Goal: Task Accomplishment & Management: Complete application form

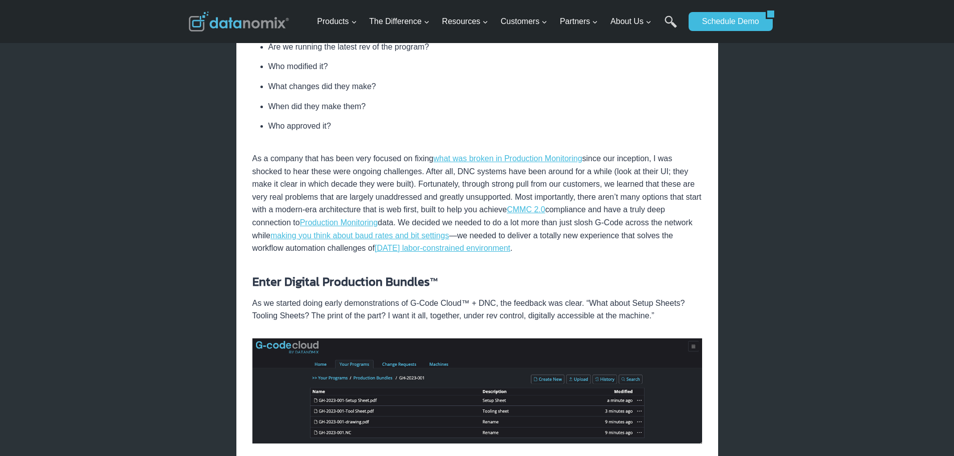
scroll to position [350, 0]
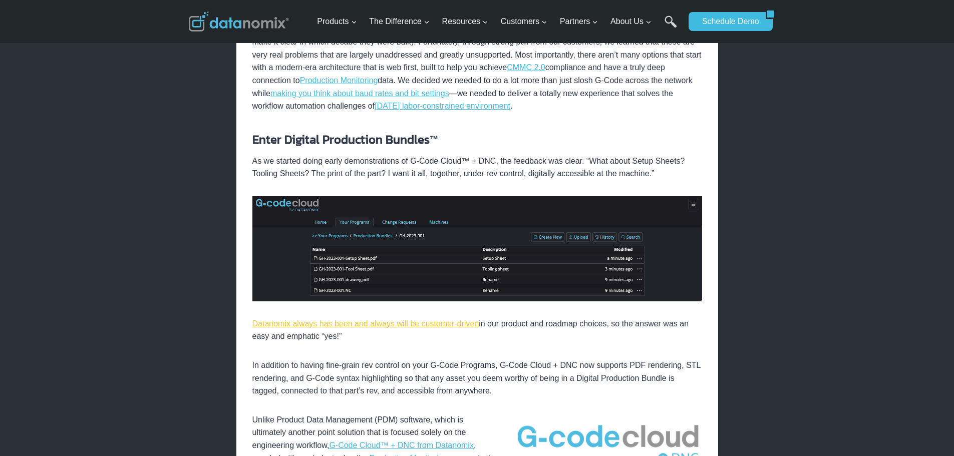
click at [342, 327] on link "Datanomix always has been and always will be customer-driven" at bounding box center [365, 324] width 227 height 9
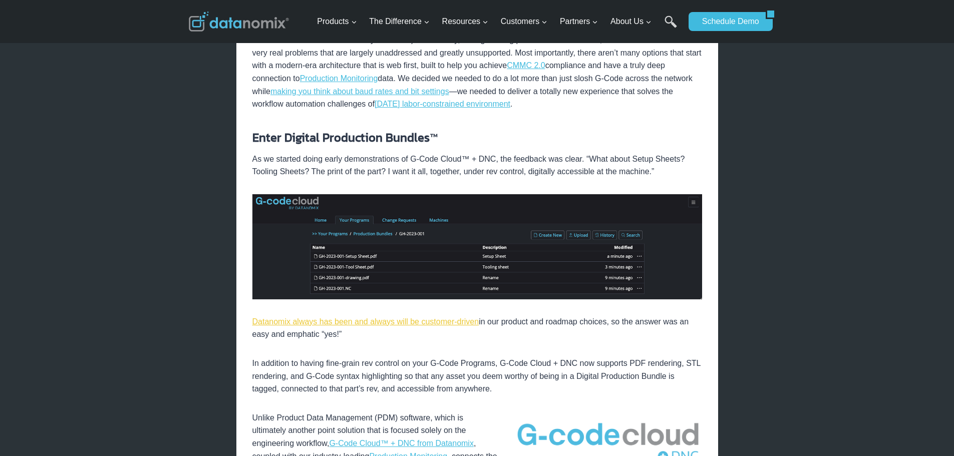
scroll to position [494, 0]
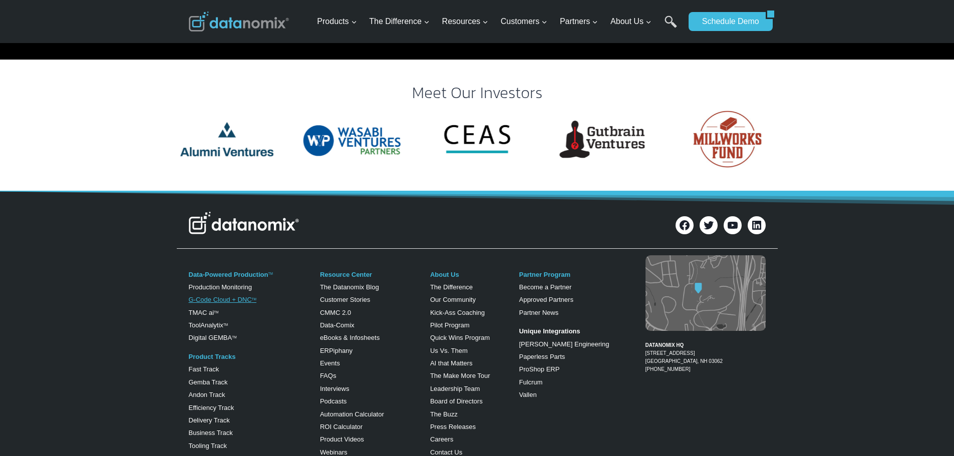
scroll to position [2002, 0]
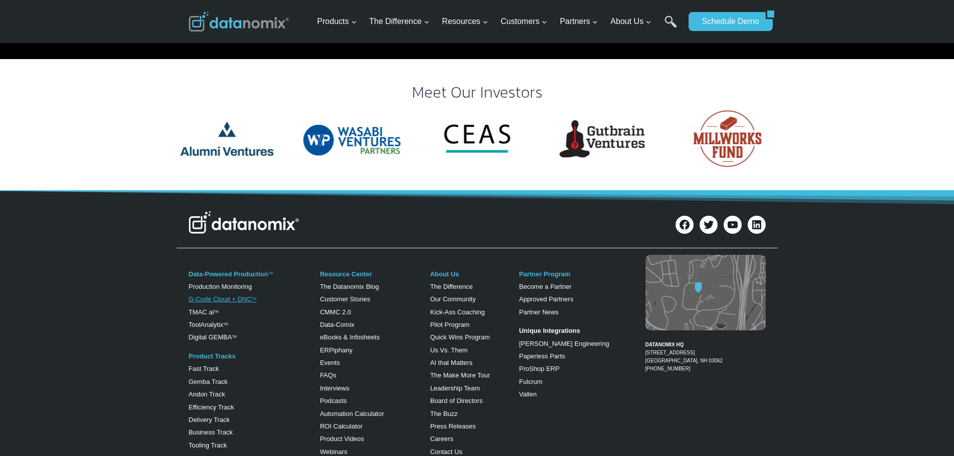
click at [213, 296] on link "G-Code Cloud + DNC TM" at bounding box center [223, 300] width 68 height 8
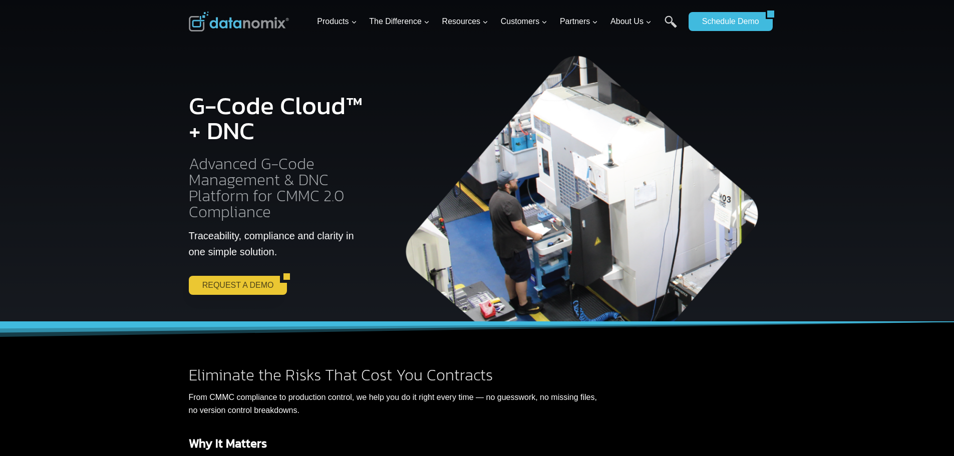
click at [247, 281] on link "REQUEST A DEMO" at bounding box center [235, 285] width 92 height 19
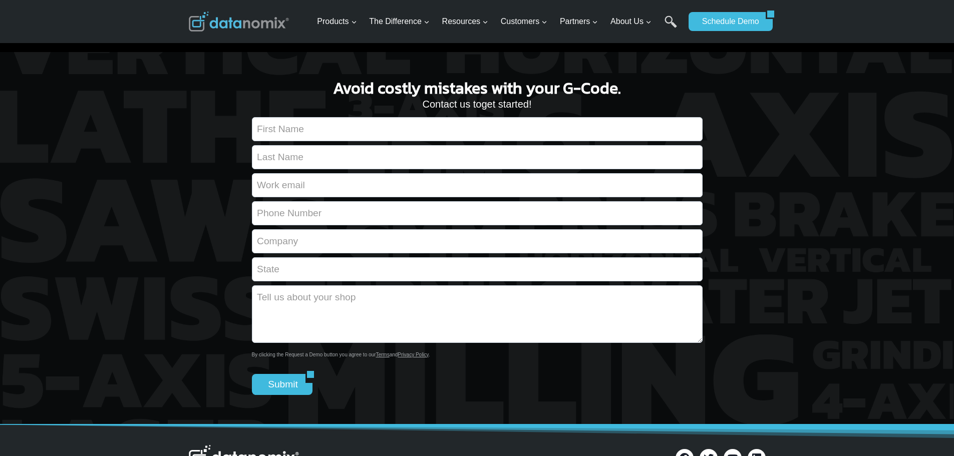
scroll to position [1448, 0]
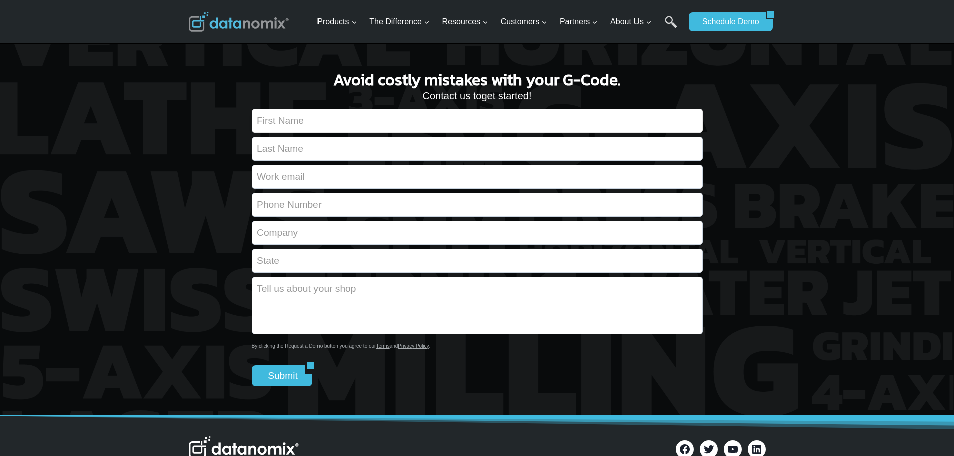
click at [309, 120] on input "Contact form" at bounding box center [477, 121] width 451 height 24
click at [219, 130] on div "Avoid costly mistakes with your G-Code. Contact us to get started! By clicking …" at bounding box center [477, 230] width 601 height 373
